Goal: Information Seeking & Learning: Check status

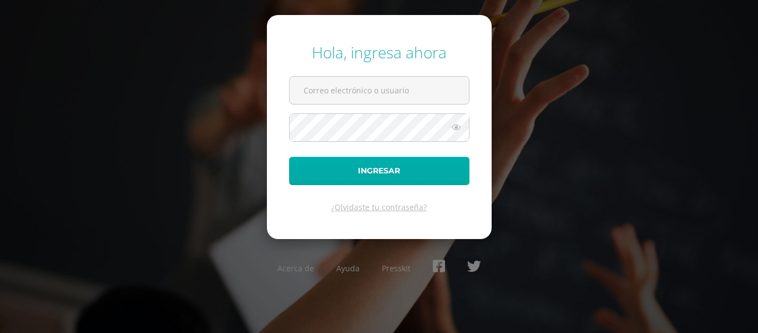
type input "[EMAIL_ADDRESS][DOMAIN_NAME]"
click at [415, 173] on button "Ingresar" at bounding box center [379, 171] width 180 height 28
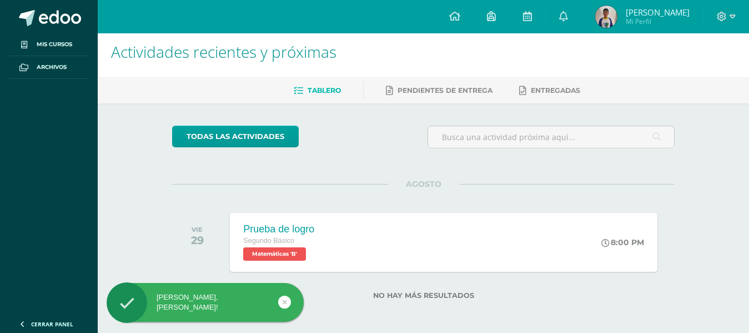
scroll to position [9, 0]
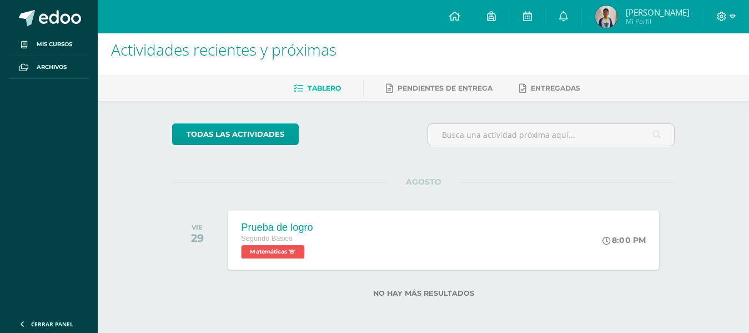
click at [292, 225] on div "Prueba de logro" at bounding box center [278, 227] width 72 height 12
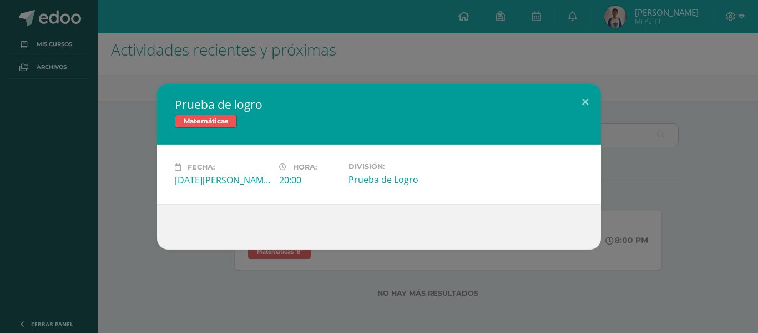
drag, startPoint x: 270, startPoint y: 178, endPoint x: 330, endPoint y: 180, distance: 60.0
click at [330, 180] on div "Fecha: Viernes 29 de Agosto Hora: 20:00 División: Prueba de Logro" at bounding box center [379, 174] width 418 height 24
click at [411, 175] on div "Prueba de Logro" at bounding box center [397, 179] width 96 height 12
click at [398, 182] on div "Prueba de Logro" at bounding box center [397, 179] width 96 height 12
click at [220, 120] on span "Matemáticas" at bounding box center [206, 120] width 62 height 13
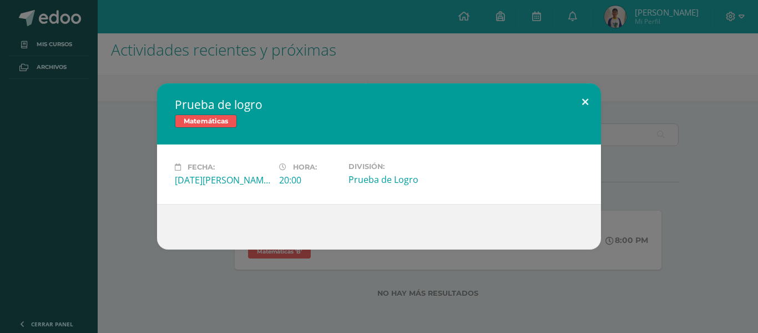
click at [591, 100] on button at bounding box center [586, 102] width 32 height 38
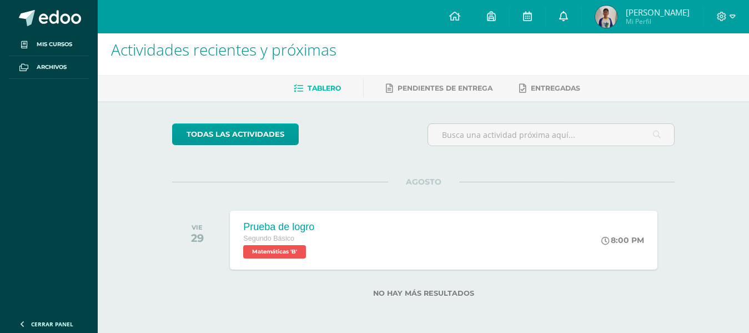
click at [581, 21] on link at bounding box center [564, 16] width 36 height 33
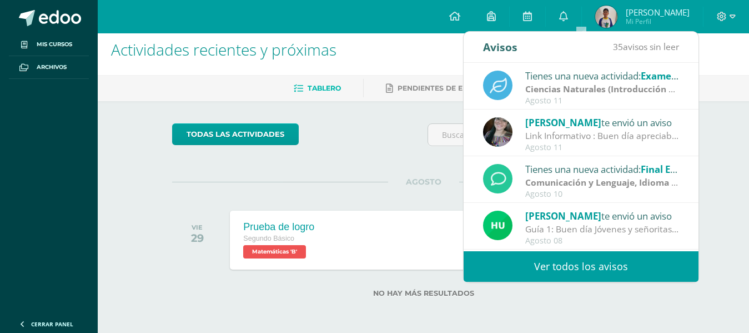
click at [601, 266] on link "Ver todos los avisos" at bounding box center [581, 266] width 235 height 31
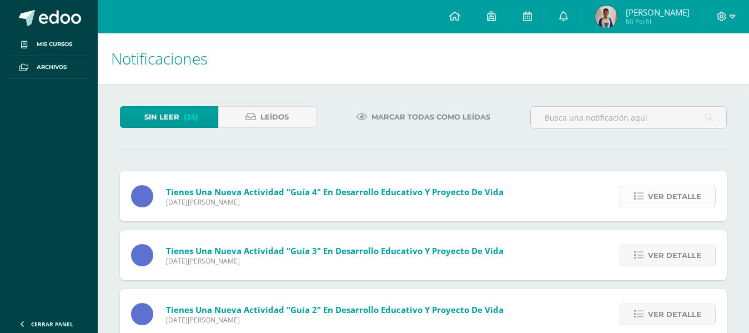
click at [641, 189] on link "Ver detalle" at bounding box center [668, 196] width 96 height 22
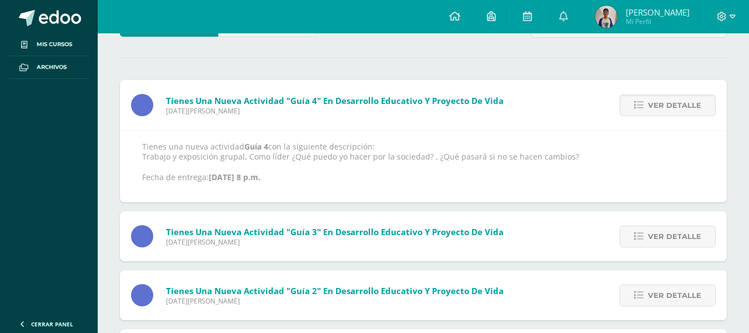
scroll to position [111, 0]
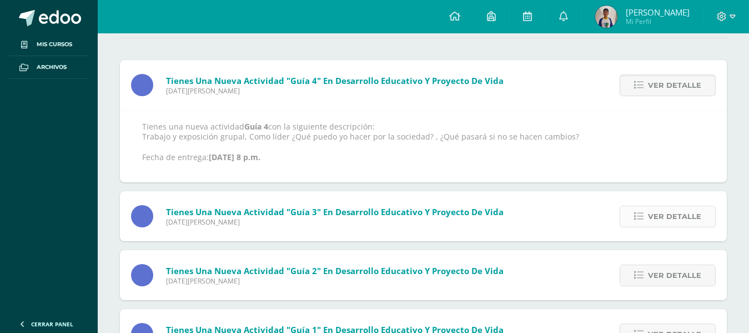
click at [650, 211] on span "Ver detalle" at bounding box center [674, 216] width 53 height 21
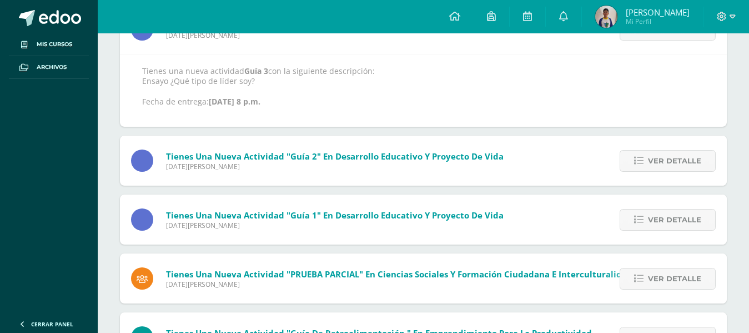
scroll to position [222, 0]
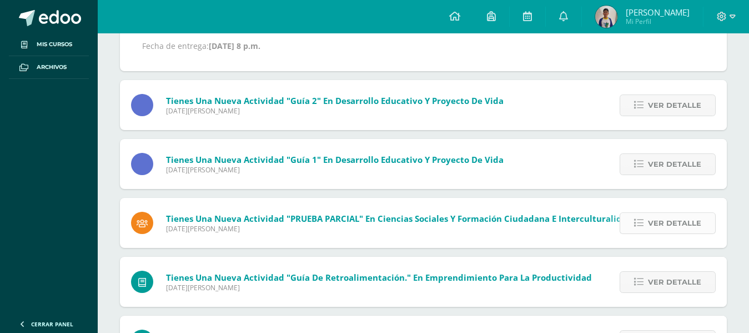
click at [638, 218] on icon at bounding box center [638, 222] width 9 height 9
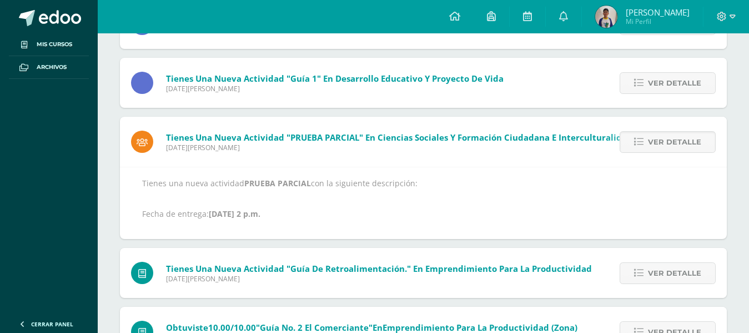
scroll to position [228, 0]
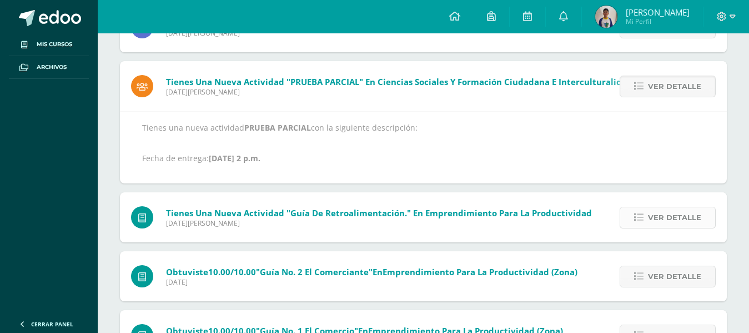
click at [655, 218] on span "Ver detalle" at bounding box center [674, 217] width 53 height 21
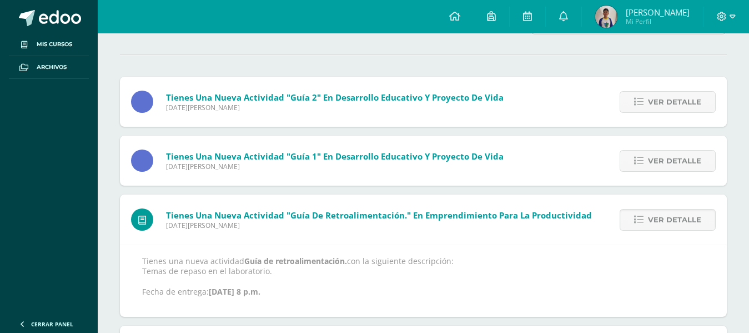
scroll to position [0, 0]
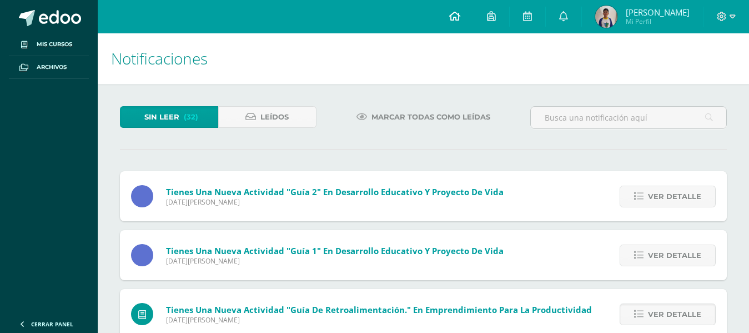
click at [460, 11] on icon at bounding box center [454, 16] width 11 height 10
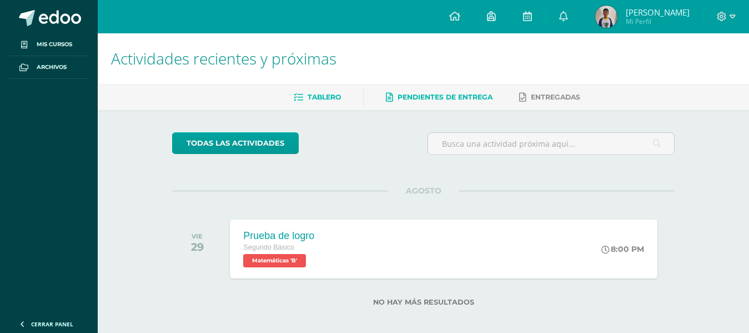
click at [466, 99] on span "Pendientes de entrega" at bounding box center [445, 97] width 95 height 8
click at [456, 96] on span "Pendientes de entrega" at bounding box center [445, 97] width 95 height 8
click at [561, 100] on span "Entregadas" at bounding box center [555, 97] width 49 height 8
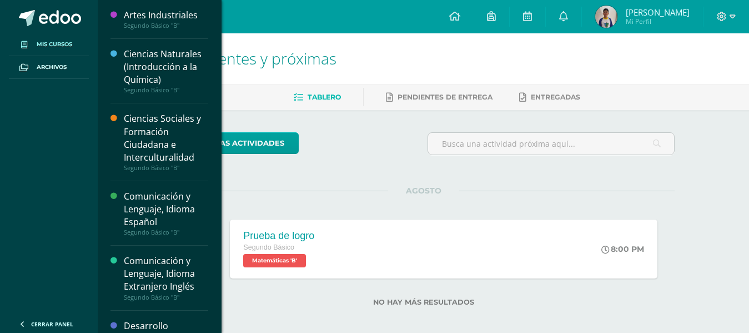
click at [54, 41] on span "Mis cursos" at bounding box center [55, 44] width 36 height 9
click at [59, 42] on span "Mis cursos" at bounding box center [55, 44] width 36 height 9
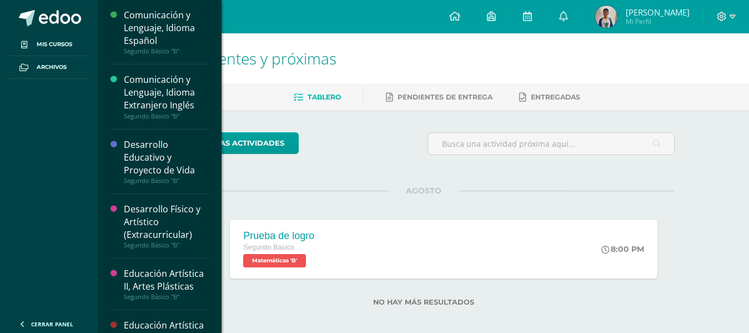
scroll to position [222, 0]
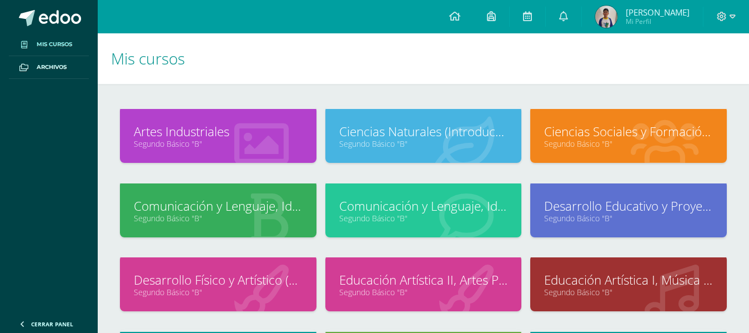
click at [736, 22] on div at bounding box center [726, 16] width 46 height 33
click at [735, 21] on div at bounding box center [726, 16] width 46 height 33
click at [733, 18] on icon at bounding box center [733, 16] width 6 height 4
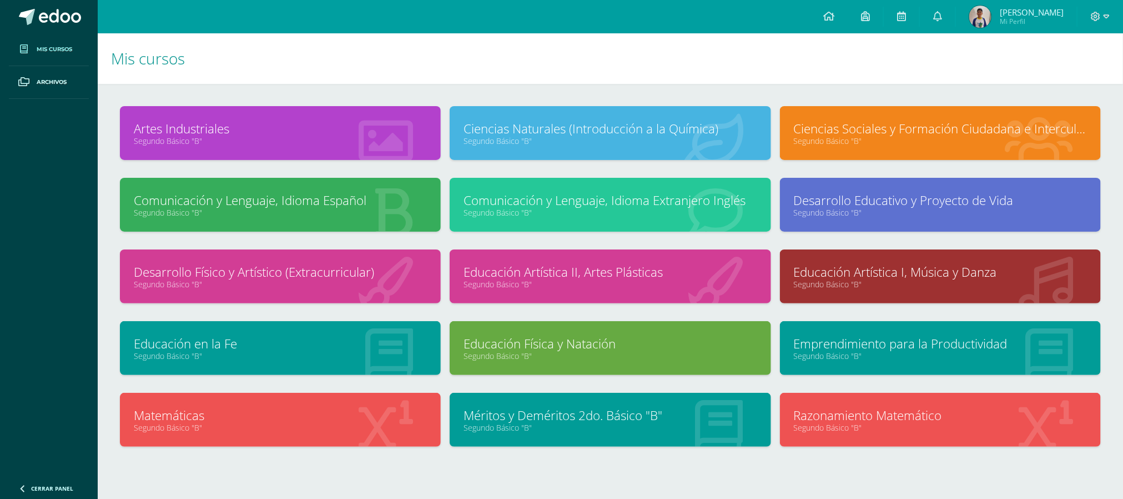
click at [650, 202] on link "Comunicación y Lenguaje, Idioma Extranjero Inglés" at bounding box center [610, 200] width 293 height 17
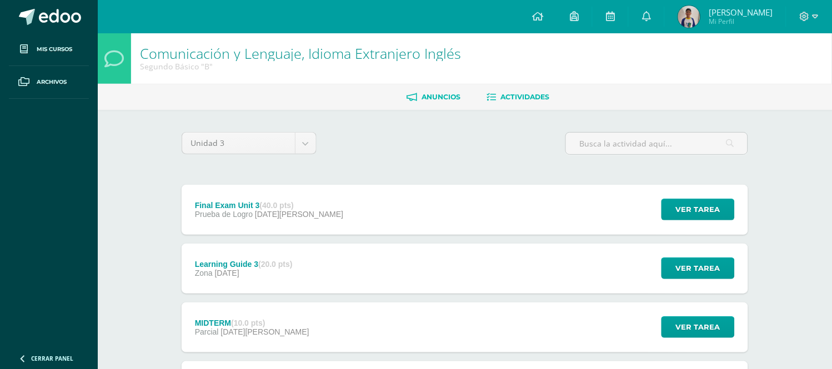
click at [442, 93] on span "Anuncios" at bounding box center [440, 97] width 39 height 8
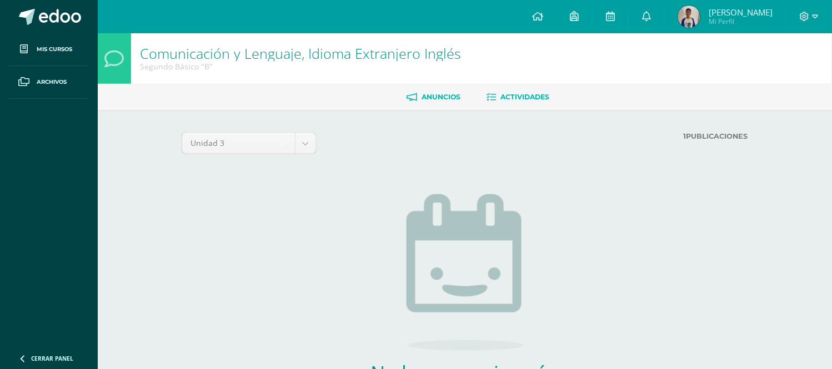
click at [504, 98] on span "Actividades" at bounding box center [525, 97] width 49 height 8
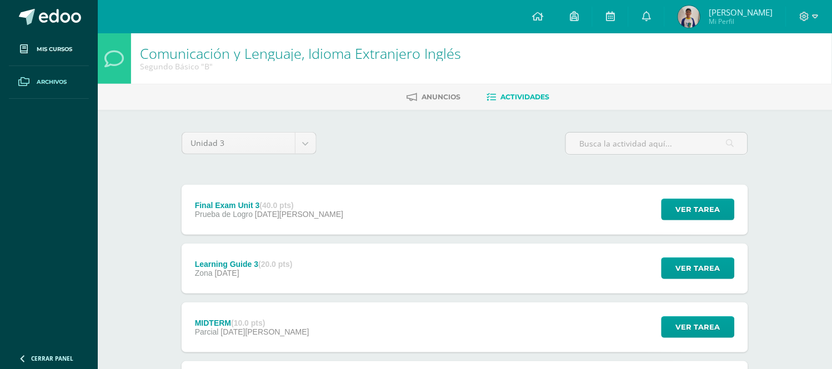
click at [57, 83] on span "Archivos" at bounding box center [52, 82] width 30 height 9
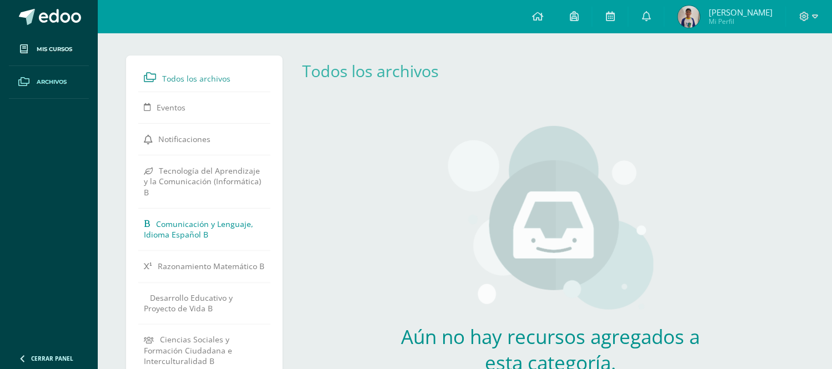
click at [194, 219] on span "Comunicación y Lenguaje, Idioma Español B" at bounding box center [198, 229] width 109 height 21
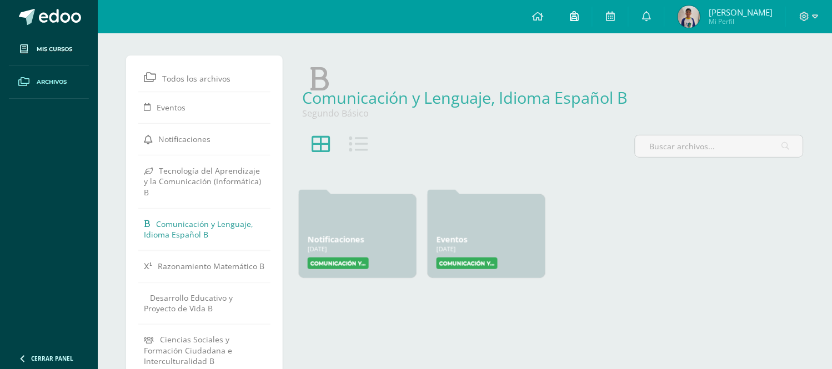
click at [579, 20] on icon at bounding box center [574, 16] width 9 height 10
click at [822, 18] on div at bounding box center [809, 16] width 46 height 33
click at [816, 18] on icon at bounding box center [815, 17] width 6 height 10
click at [170, 107] on span "Eventos" at bounding box center [171, 107] width 29 height 11
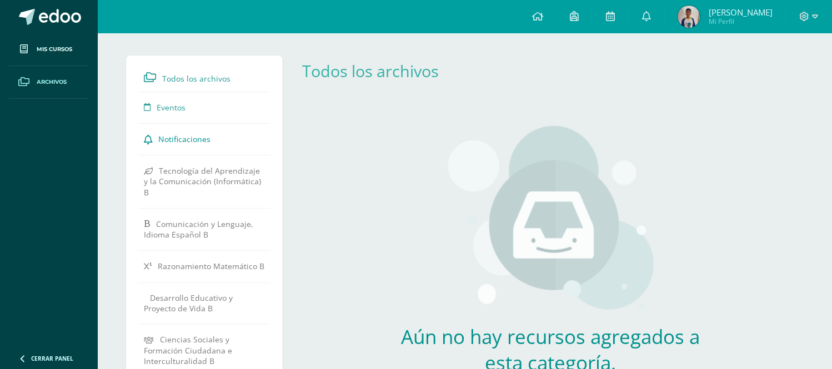
click at [190, 136] on span "Notificaciones" at bounding box center [184, 139] width 52 height 11
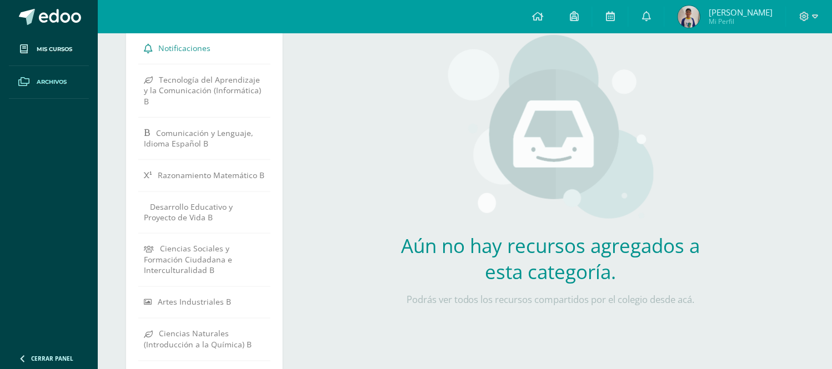
scroll to position [62, 0]
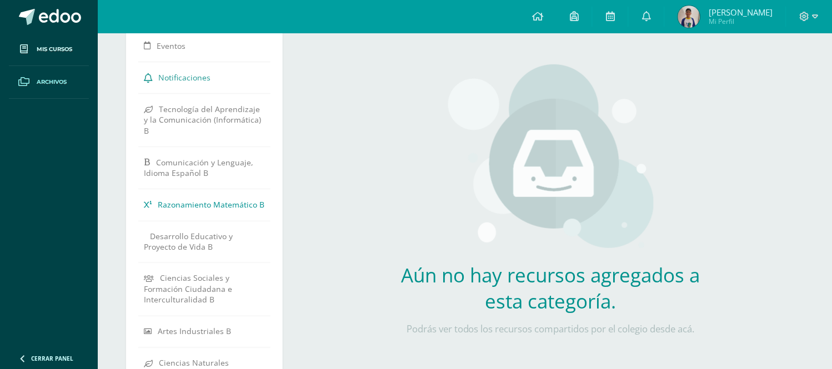
click at [220, 199] on span "Razonamiento Matemático B" at bounding box center [211, 204] width 107 height 11
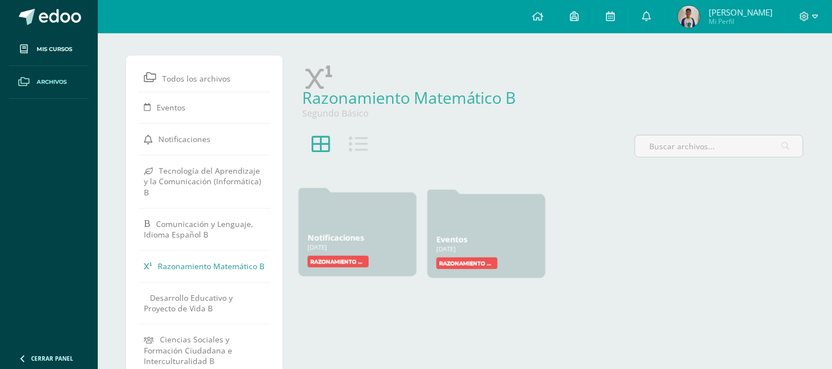
click at [343, 261] on label "Razonamiento Matemático" at bounding box center [338, 262] width 61 height 12
click at [346, 244] on div "[DATE]" at bounding box center [358, 247] width 100 height 8
click at [342, 241] on link "Notificaciones" at bounding box center [336, 238] width 57 height 11
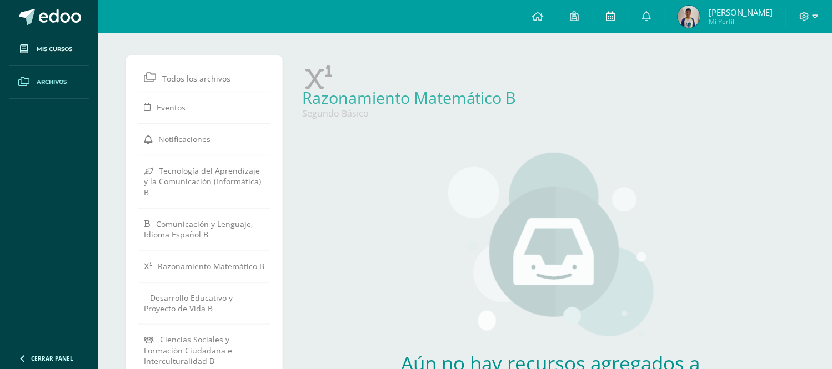
click at [615, 14] on icon at bounding box center [610, 16] width 9 height 10
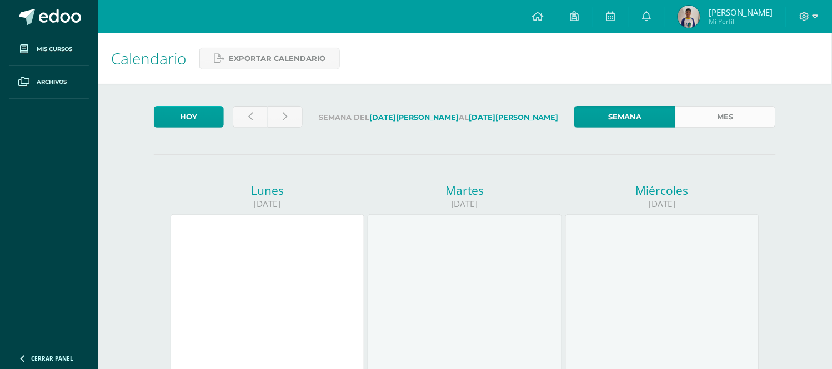
click at [707, 117] on link "Mes" at bounding box center [725, 117] width 100 height 22
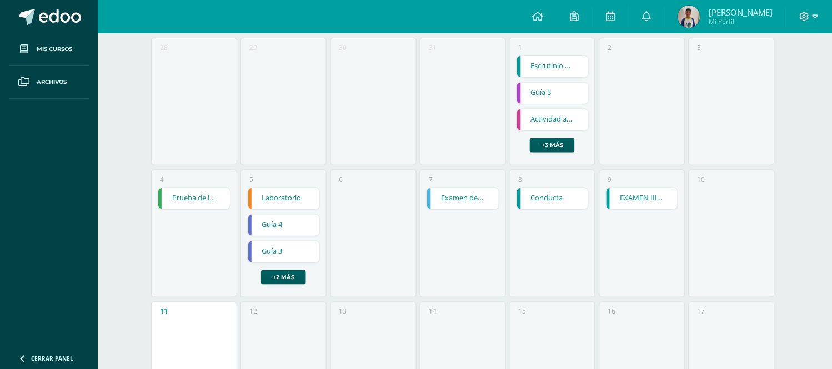
scroll to position [185, 0]
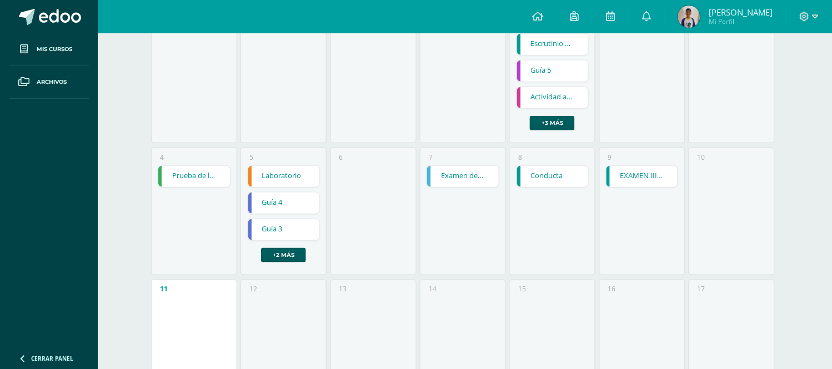
click at [636, 175] on link "EXAMEN III UNIDA" at bounding box center [642, 176] width 72 height 21
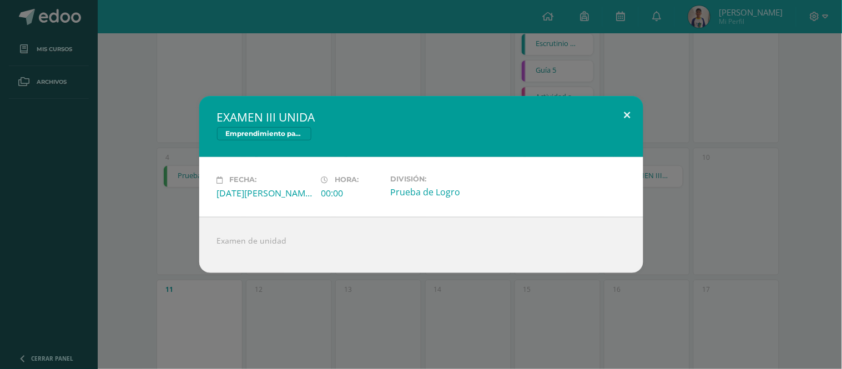
click at [631, 119] on button at bounding box center [628, 115] width 32 height 38
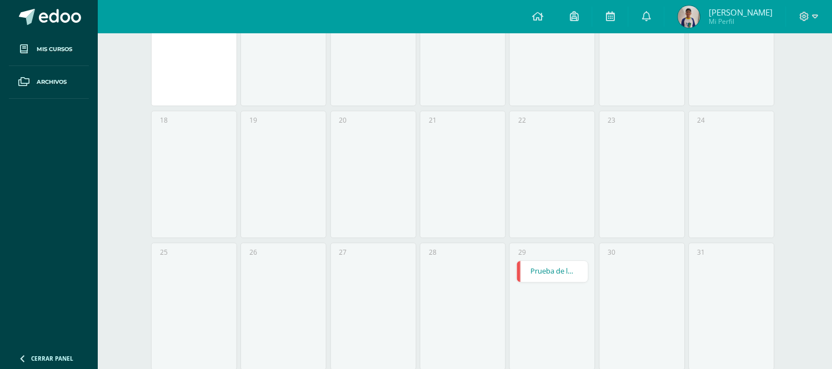
scroll to position [514, 0]
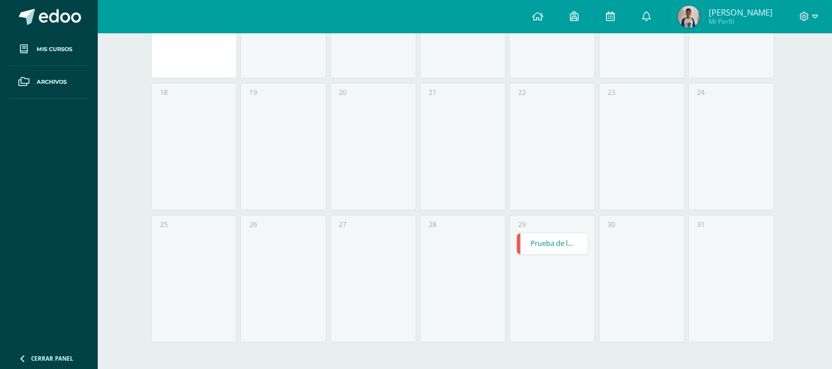
click at [763, 23] on span "Mi Perfil" at bounding box center [740, 21] width 64 height 9
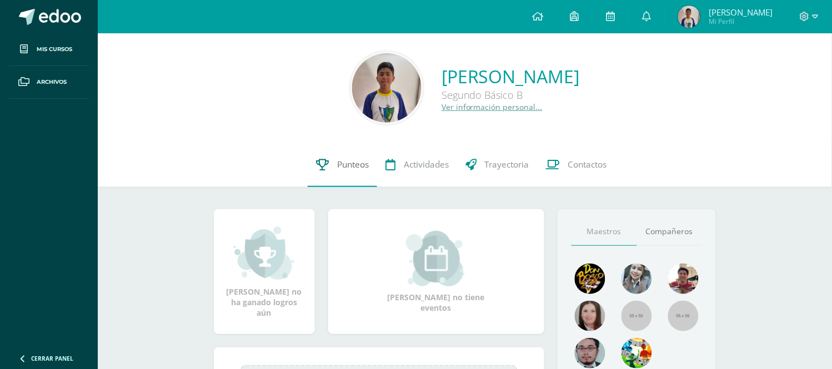
click at [345, 165] on span "Punteos" at bounding box center [353, 165] width 32 height 12
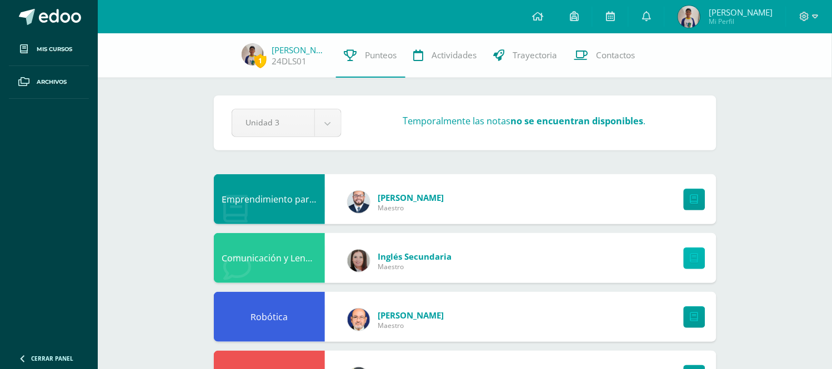
click at [700, 262] on link at bounding box center [695, 259] width 22 height 22
click at [287, 53] on link "[PERSON_NAME]" at bounding box center [300, 49] width 56 height 11
click at [258, 57] on span "1" at bounding box center [260, 61] width 12 height 14
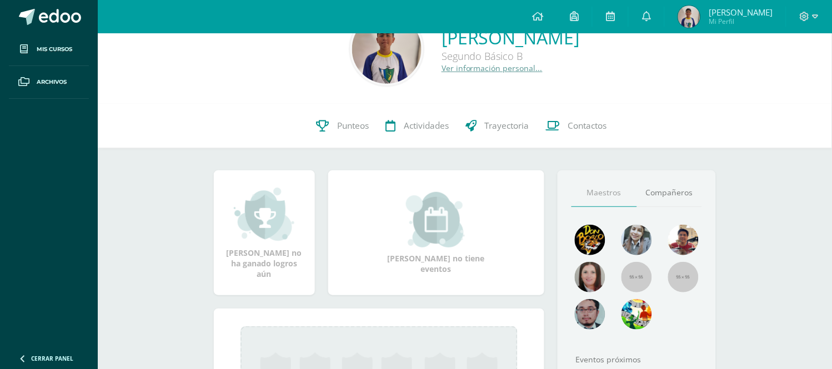
scroll to position [62, 0]
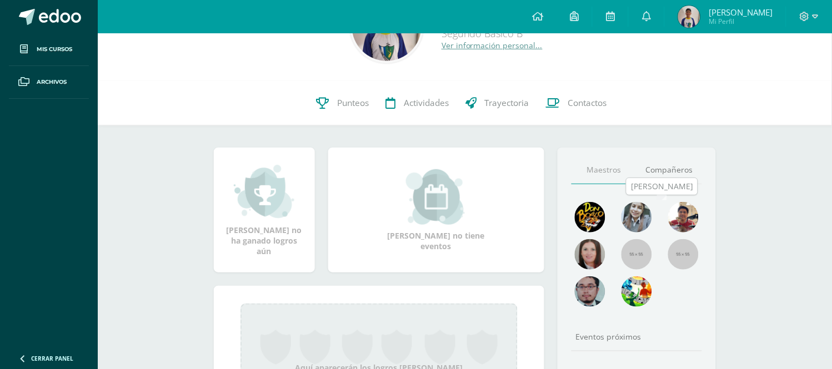
click at [675, 224] on img at bounding box center [683, 217] width 31 height 31
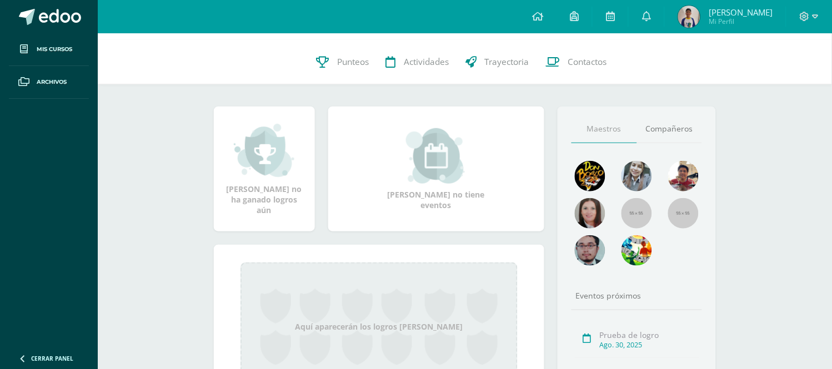
scroll to position [58, 0]
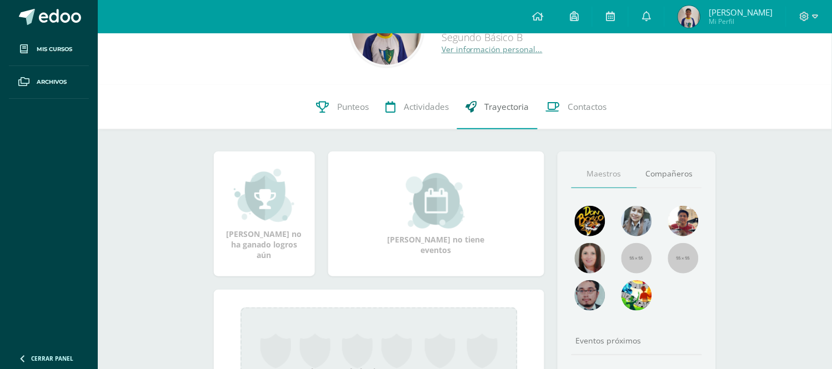
click at [512, 108] on span "Trayectoria" at bounding box center [507, 107] width 44 height 12
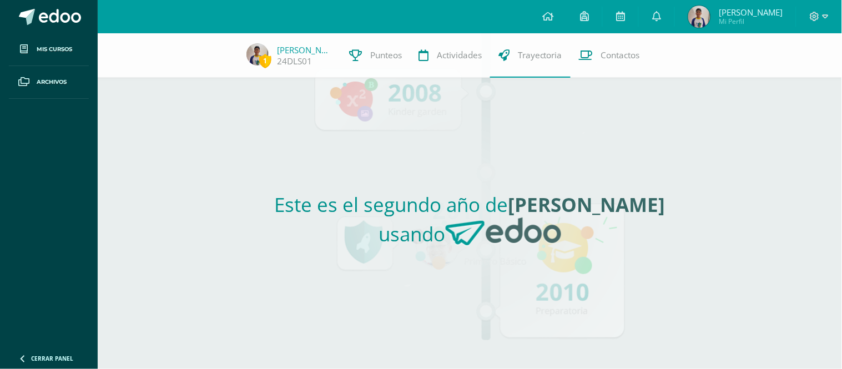
click at [447, 239] on h2 "Este es el segundo año de Dylan Alexis usando" at bounding box center [470, 224] width 502 height 64
click at [680, 234] on h2 "Este es el segundo año de Dylan Alexis usando" at bounding box center [470, 224] width 502 height 64
click at [589, 53] on link "Contactos" at bounding box center [610, 55] width 78 height 44
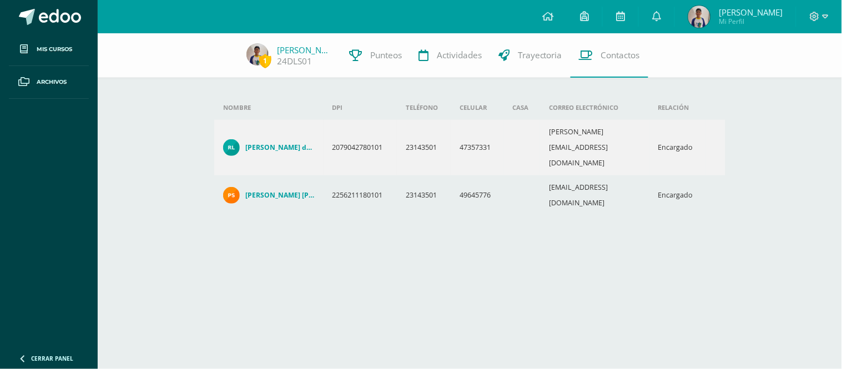
click at [423, 131] on td "23143501" at bounding box center [424, 148] width 54 height 56
click at [492, 135] on td "47357331" at bounding box center [477, 148] width 53 height 56
click at [504, 132] on td "47357331" at bounding box center [477, 148] width 53 height 56
drag, startPoint x: 602, startPoint y: 133, endPoint x: 610, endPoint y: 134, distance: 7.8
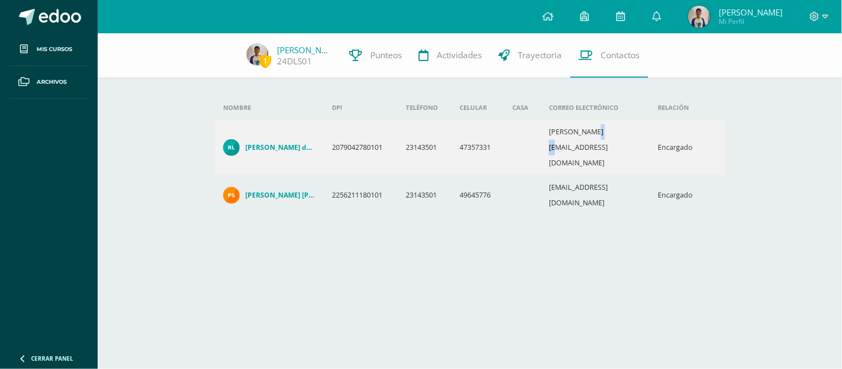
click at [609, 134] on td "[PERSON_NAME][EMAIL_ADDRESS][DOMAIN_NAME]" at bounding box center [594, 148] width 109 height 56
drag, startPoint x: 631, startPoint y: 128, endPoint x: 540, endPoint y: 123, distance: 91.8
click at [540, 123] on tr "[PERSON_NAME] de [PERSON_NAME] 2079042780101 23143501 47357331 [PERSON_NAME][EM…" at bounding box center [469, 148] width 511 height 56
click at [695, 227] on html "Mis cursos Archivos Cerrar panel Artes Industriales Segundo Básico "B" Ciencias…" at bounding box center [421, 128] width 842 height 257
click at [574, 134] on td "[PERSON_NAME][EMAIL_ADDRESS][DOMAIN_NAME]" at bounding box center [594, 148] width 109 height 56
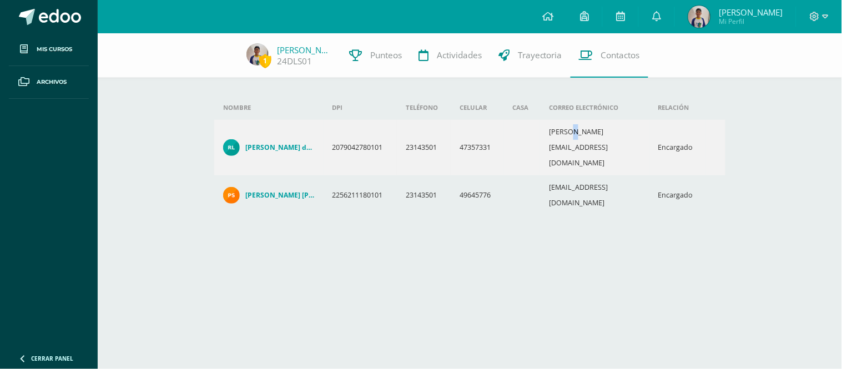
click at [574, 134] on td "[PERSON_NAME][EMAIL_ADDRESS][DOMAIN_NAME]" at bounding box center [594, 148] width 109 height 56
click at [604, 251] on html "Mis cursos Archivos Cerrar panel Artes Industriales Segundo Básico "B" Ciencias…" at bounding box center [421, 128] width 842 height 257
click at [525, 109] on th "Casa" at bounding box center [522, 108] width 37 height 24
click at [536, 59] on span "Trayectoria" at bounding box center [540, 55] width 44 height 12
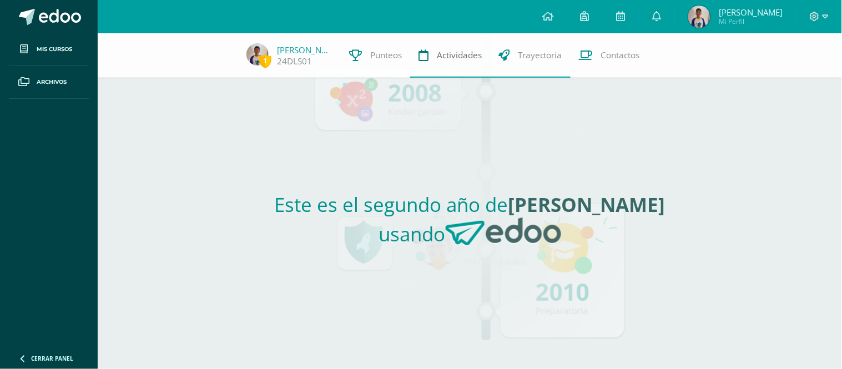
click at [453, 63] on link "Actividades" at bounding box center [450, 55] width 80 height 44
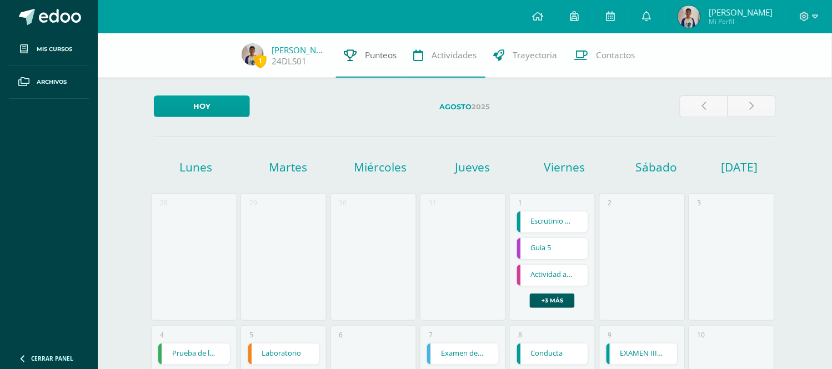
click at [380, 57] on span "Punteos" at bounding box center [381, 55] width 32 height 12
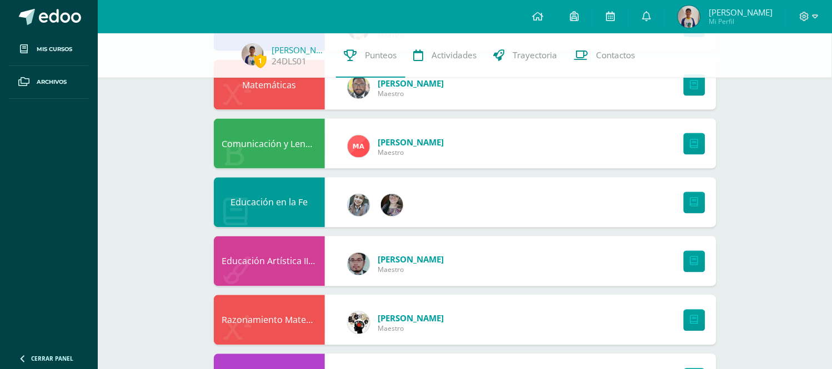
scroll to position [308, 0]
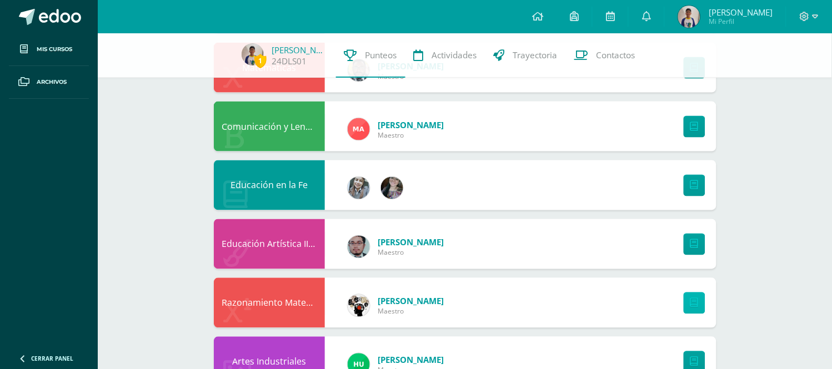
click at [691, 300] on icon at bounding box center [694, 303] width 8 height 9
